Goal: Task Accomplishment & Management: Complete application form

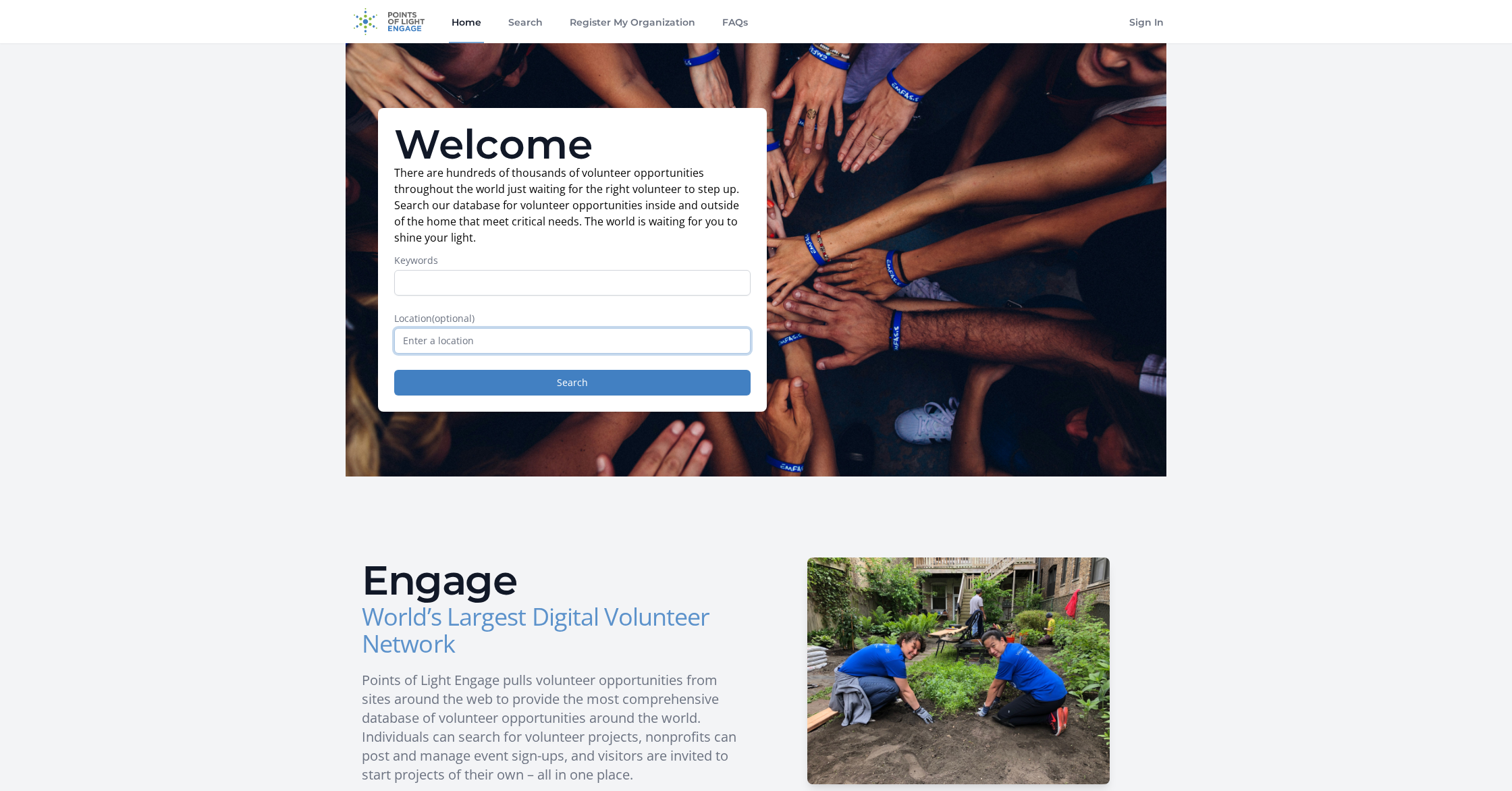
click at [428, 341] on input "text" at bounding box center [572, 340] width 356 height 25
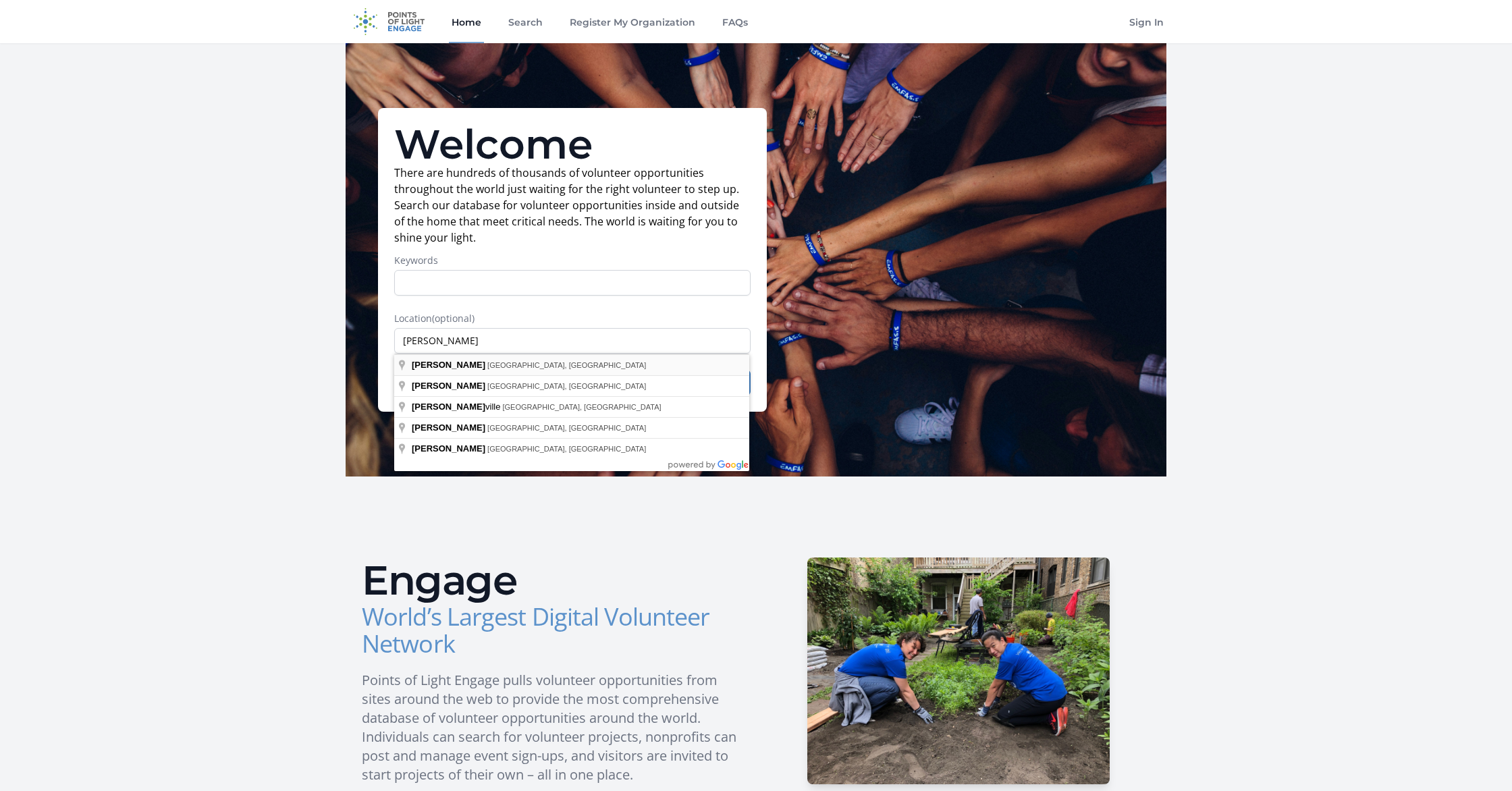
type input "[PERSON_NAME], [GEOGRAPHIC_DATA], [GEOGRAPHIC_DATA]"
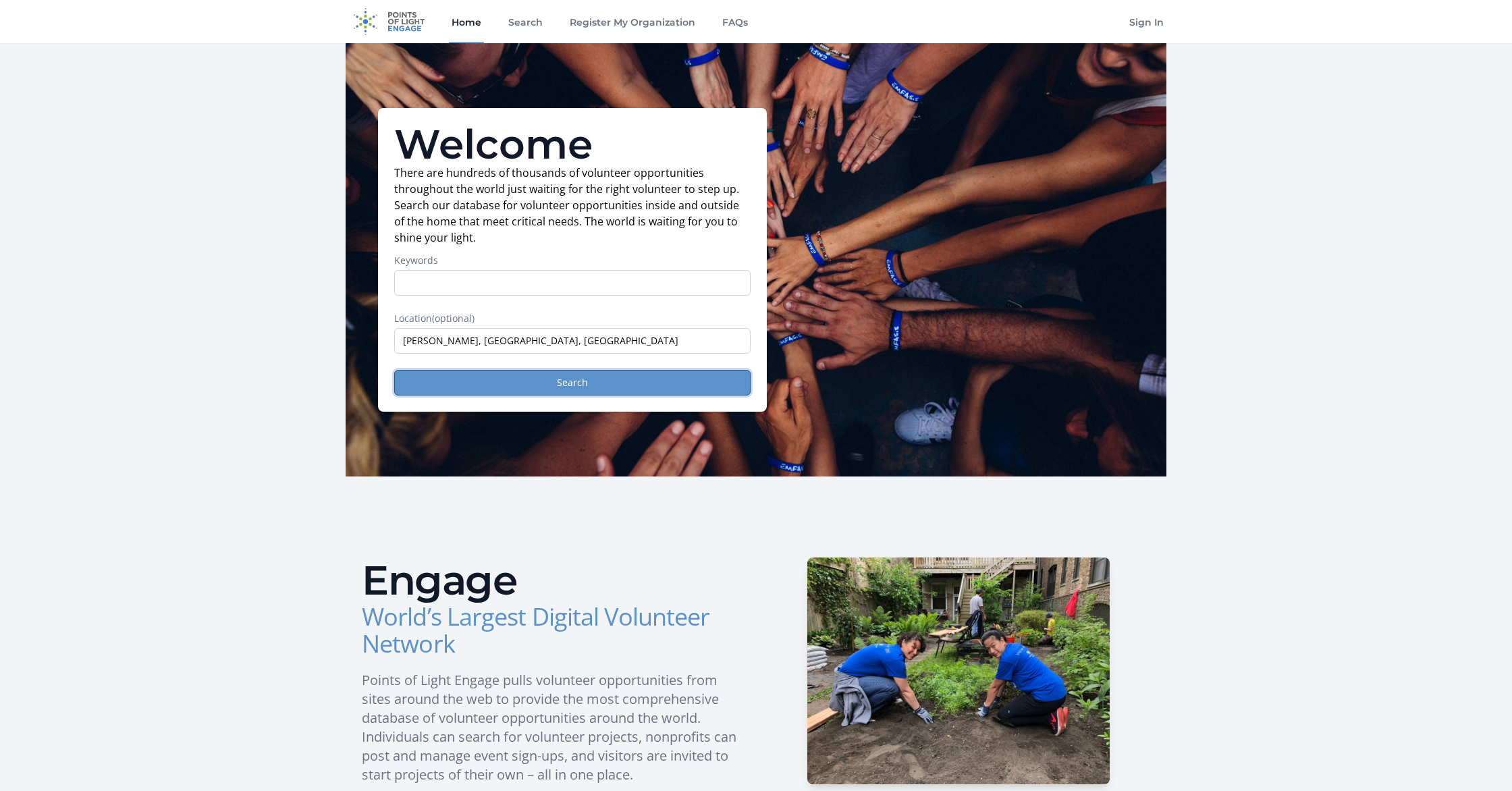
click at [564, 385] on button "Search" at bounding box center [572, 382] width 356 height 25
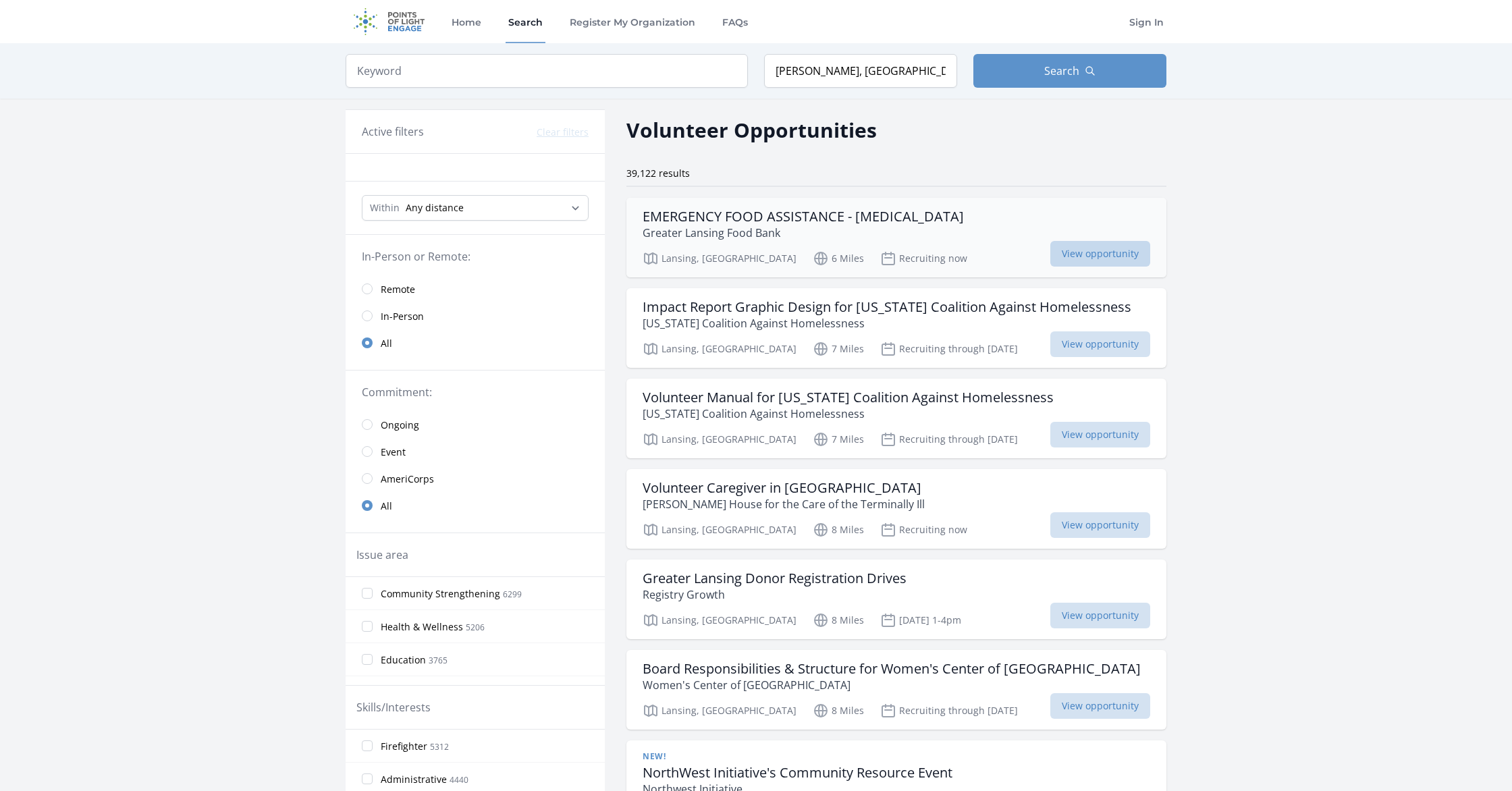
click at [1083, 250] on span "View opportunity" at bounding box center [1100, 253] width 100 height 25
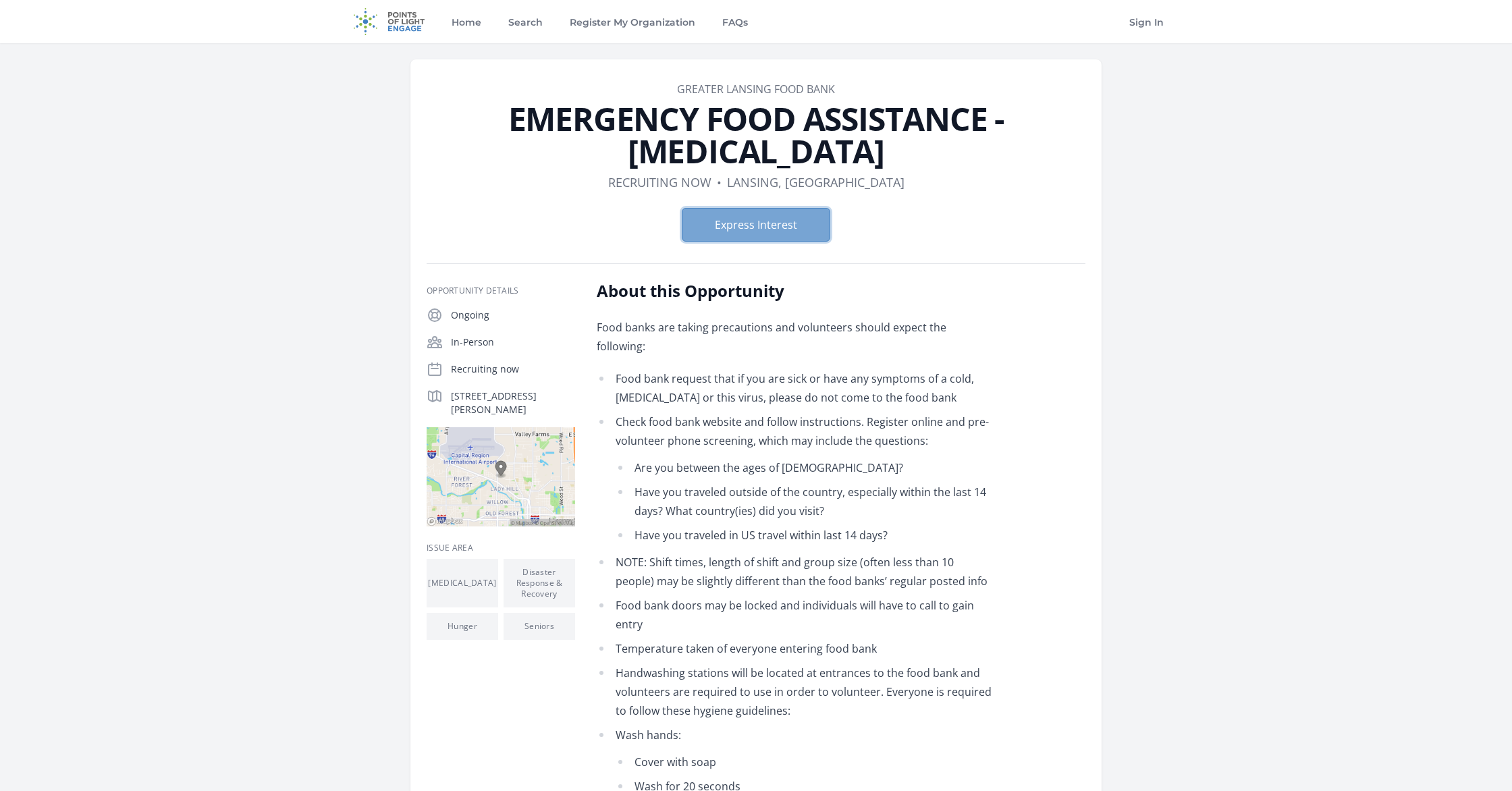
click at [773, 208] on button "Express Interest" at bounding box center [756, 224] width 149 height 34
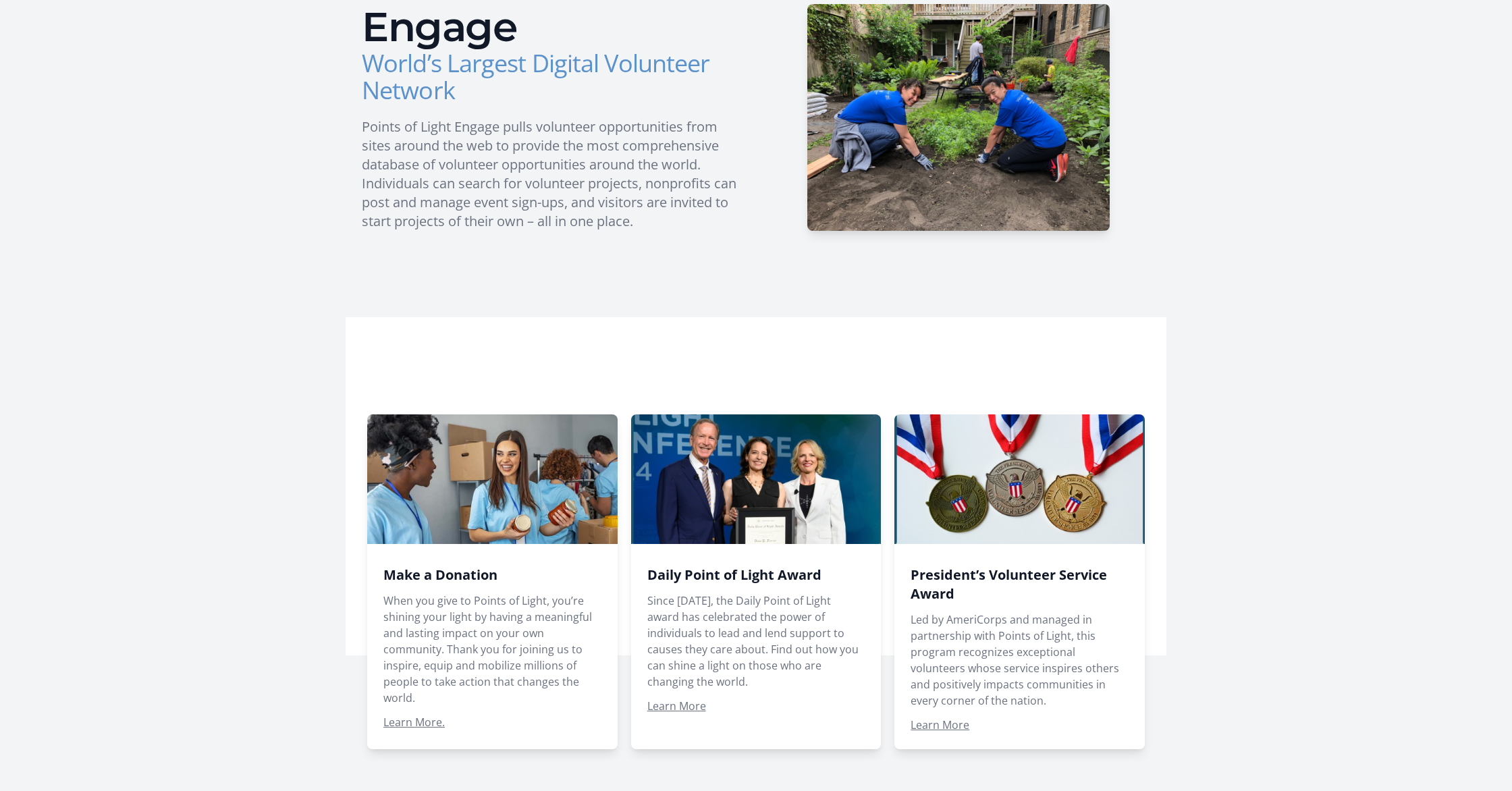
scroll to position [562, 0]
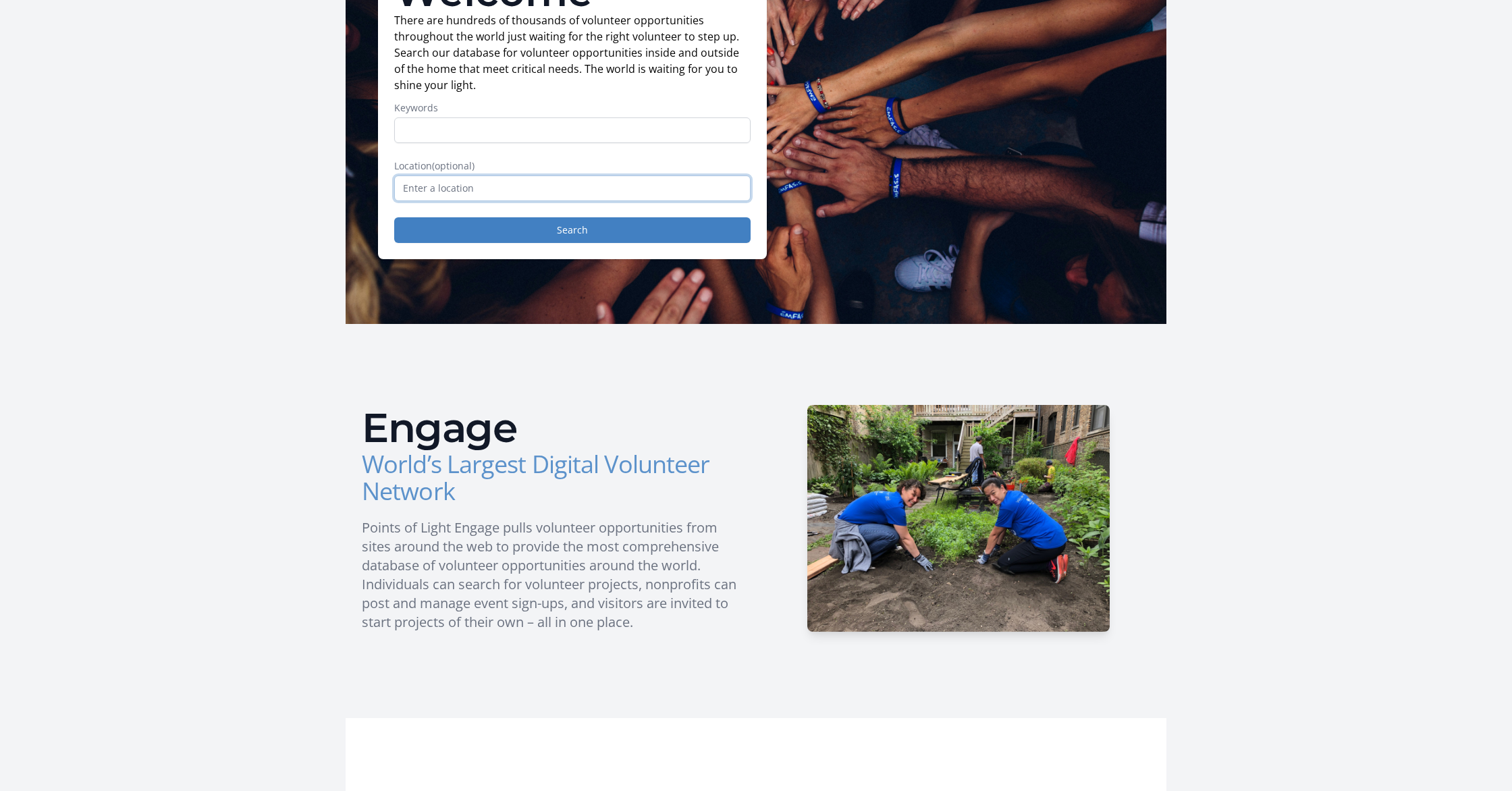
click at [465, 190] on input "text" at bounding box center [572, 187] width 356 height 25
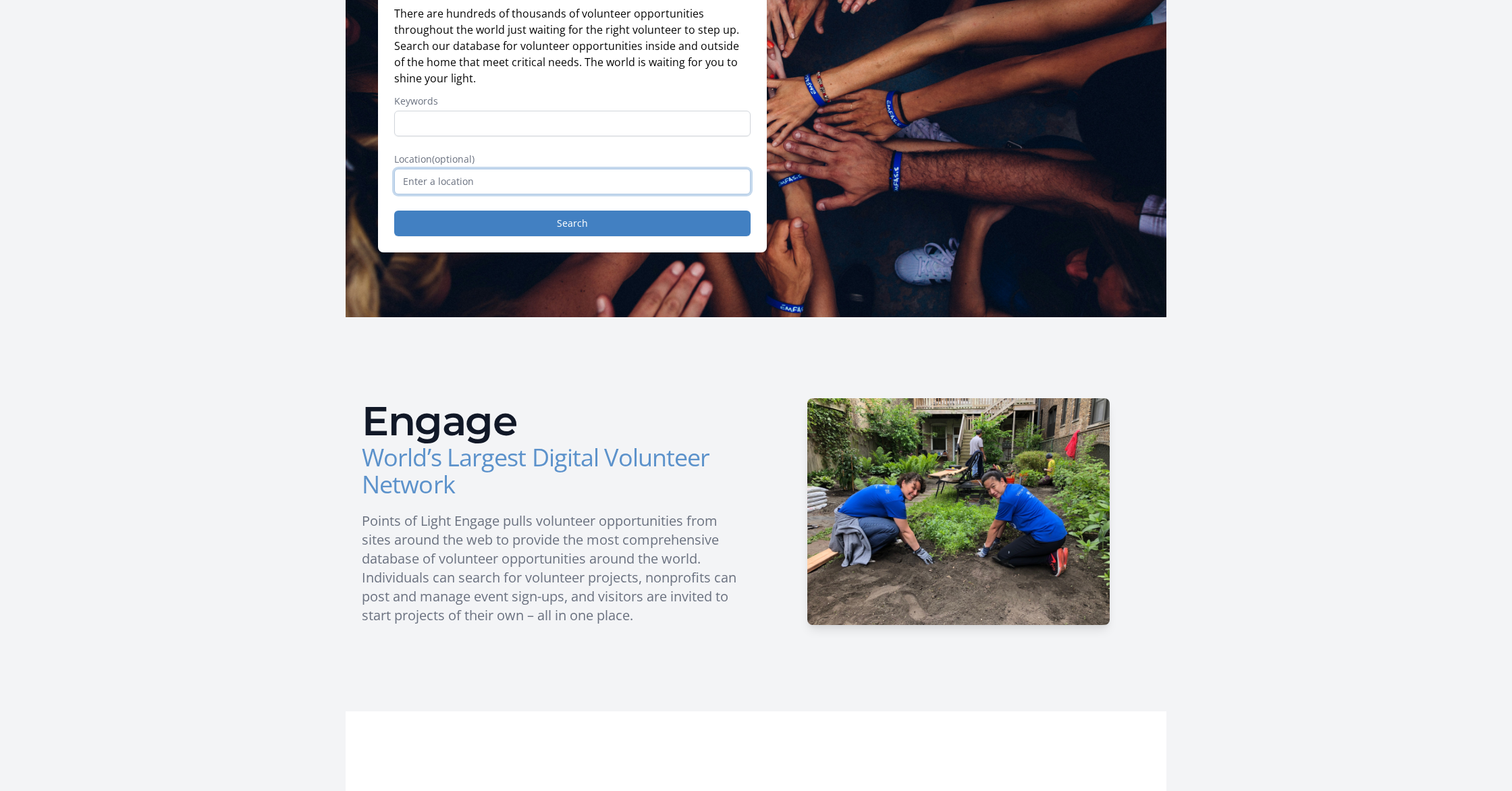
scroll to position [160, 0]
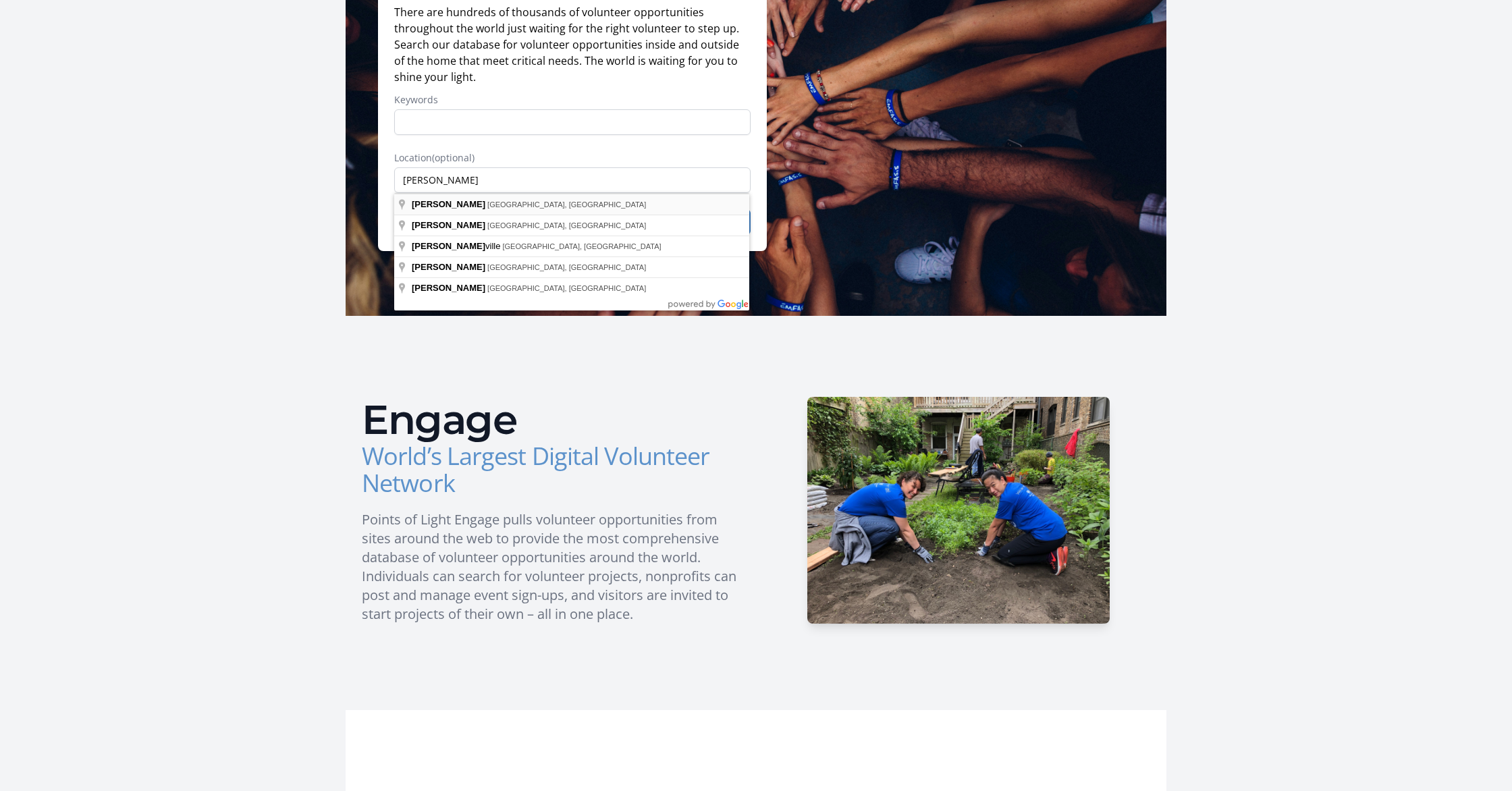
type input "[PERSON_NAME], [GEOGRAPHIC_DATA], [GEOGRAPHIC_DATA]"
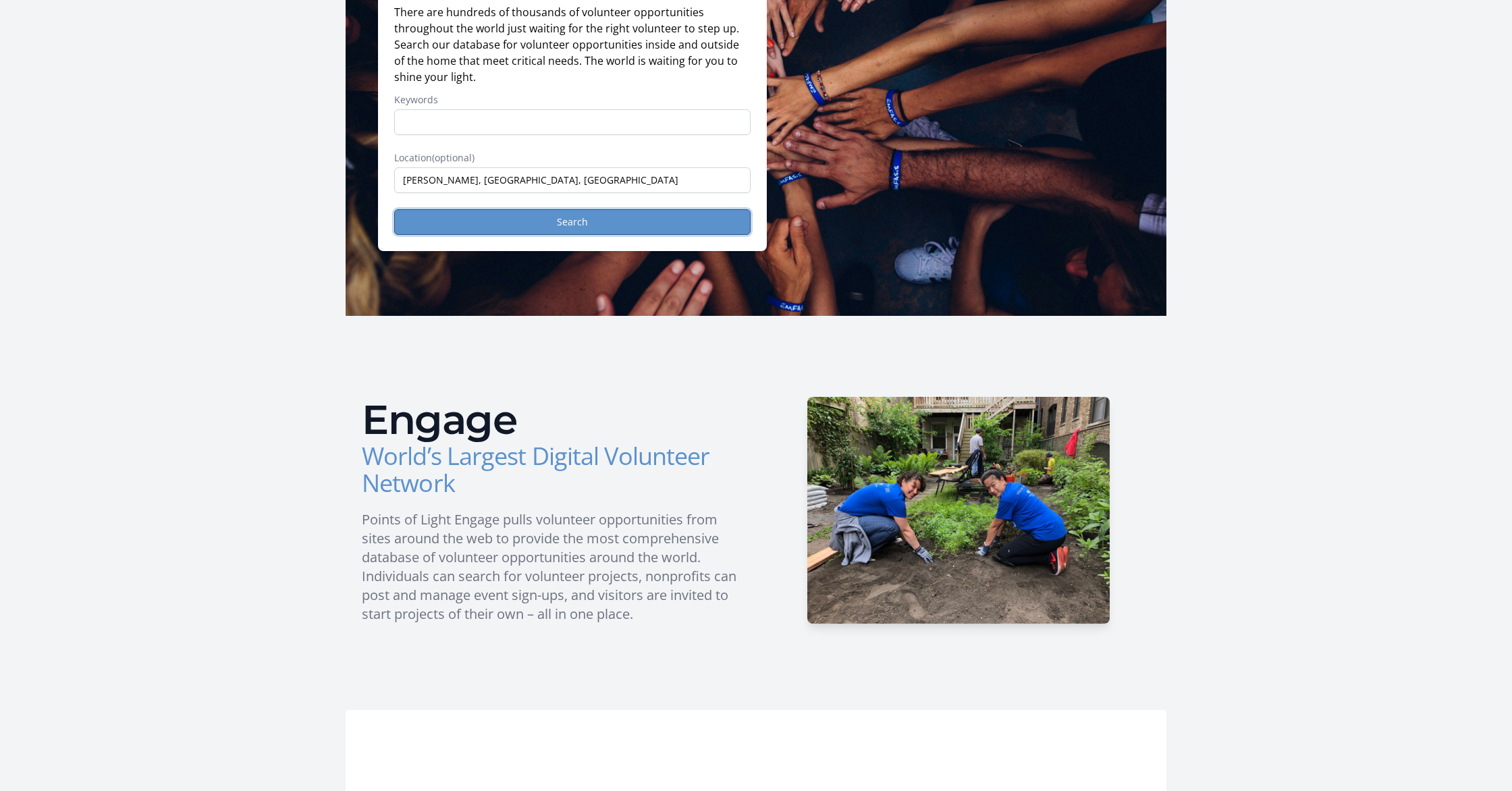
click at [574, 228] on button "Search" at bounding box center [572, 221] width 356 height 25
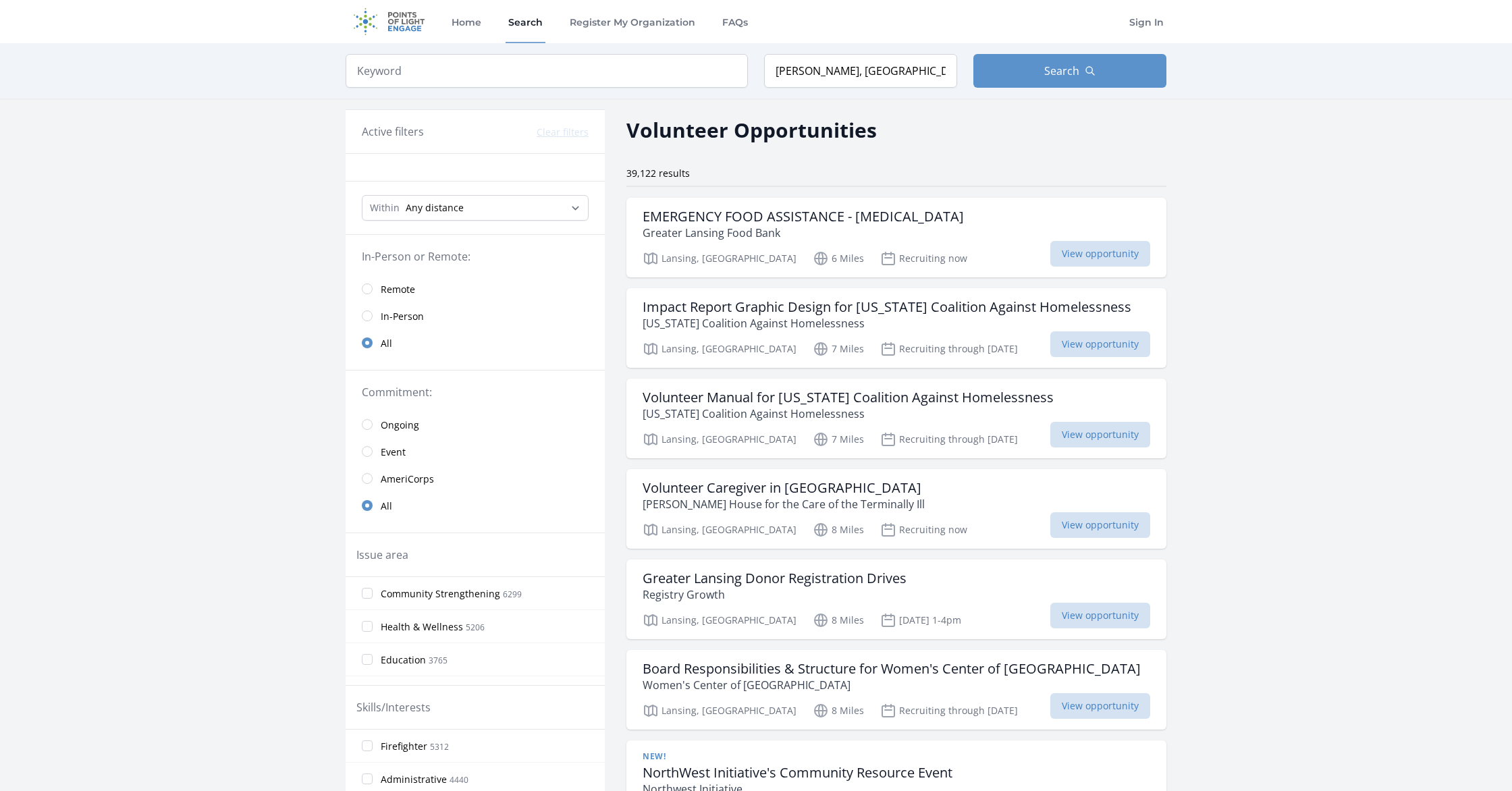
click at [371, 294] on link "Remote" at bounding box center [475, 289] width 259 height 27
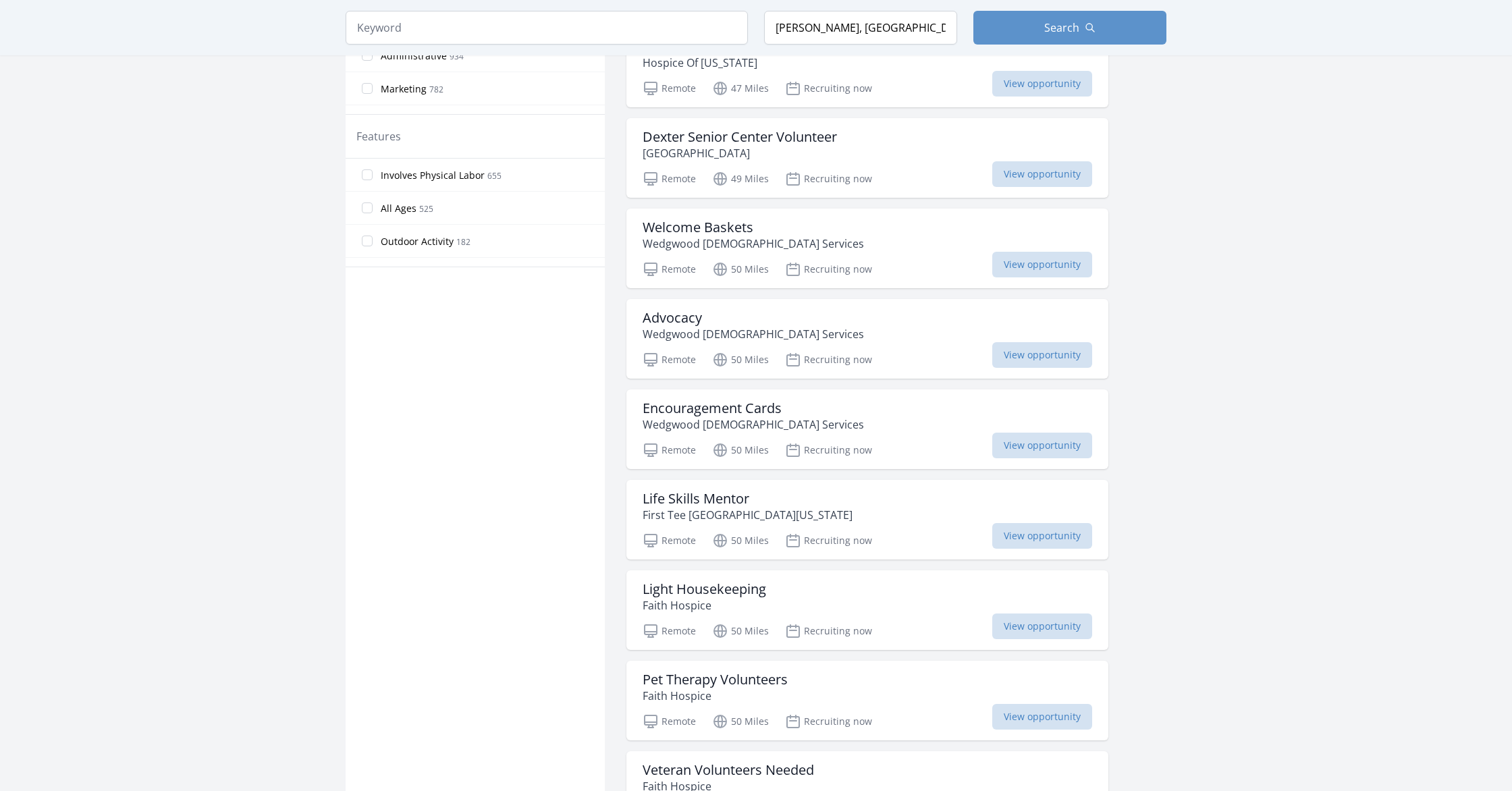
scroll to position [715, 0]
click at [992, 441] on span "View opportunity" at bounding box center [1041, 443] width 100 height 25
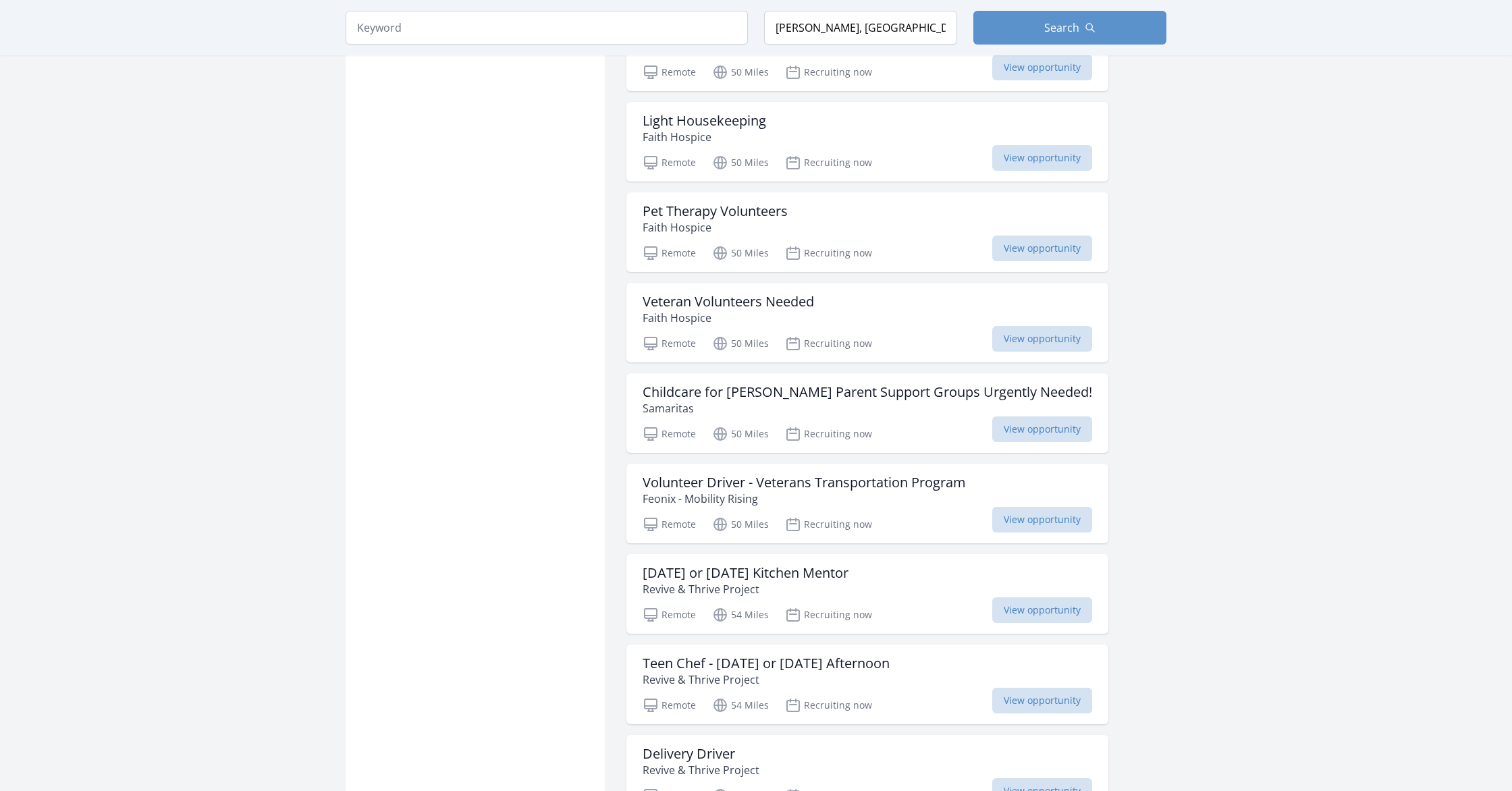
scroll to position [1207, 0]
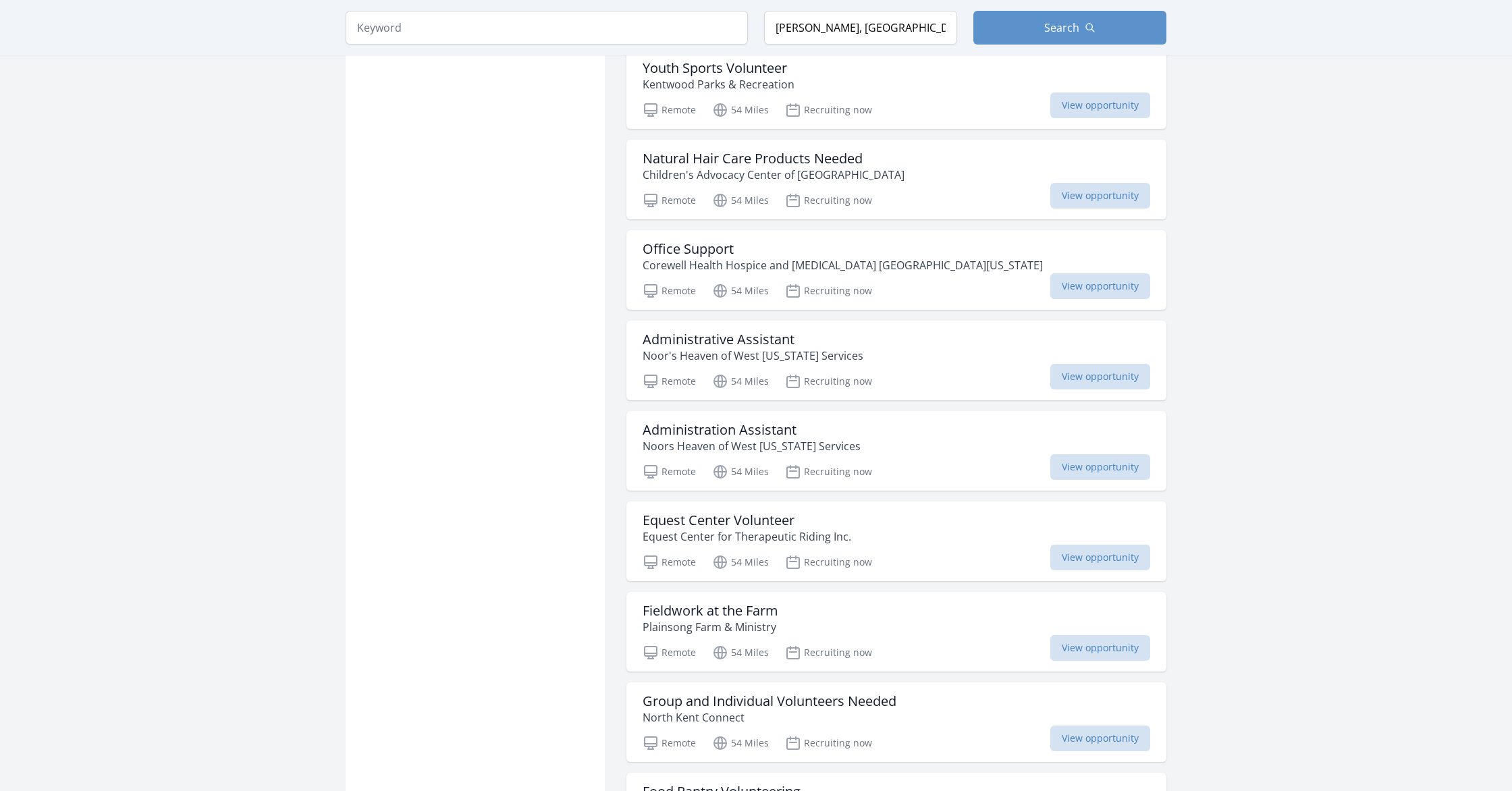
scroll to position [1953, 0]
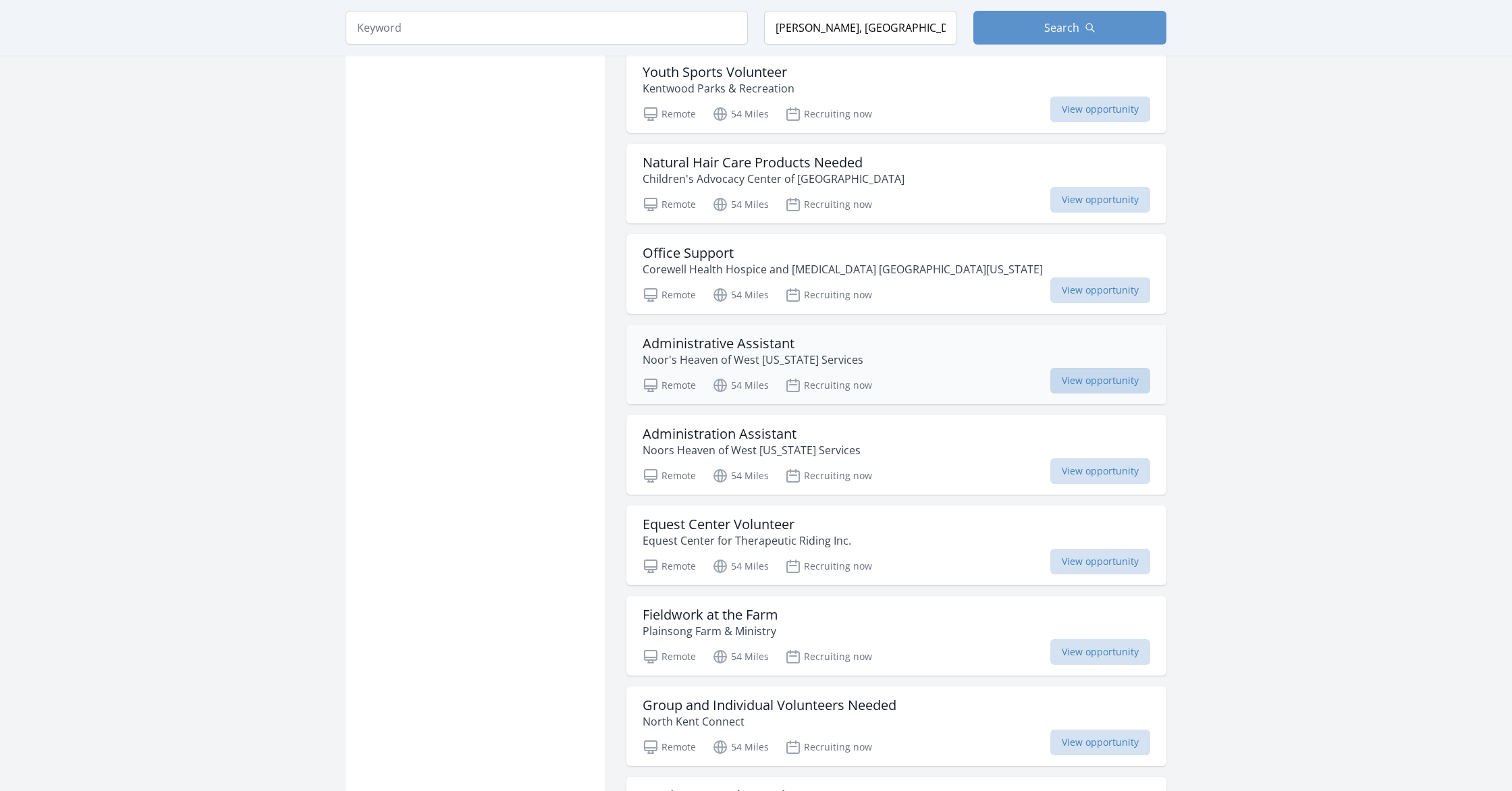
click at [1051, 378] on span "View opportunity" at bounding box center [1100, 380] width 100 height 25
